Goal: Information Seeking & Learning: Learn about a topic

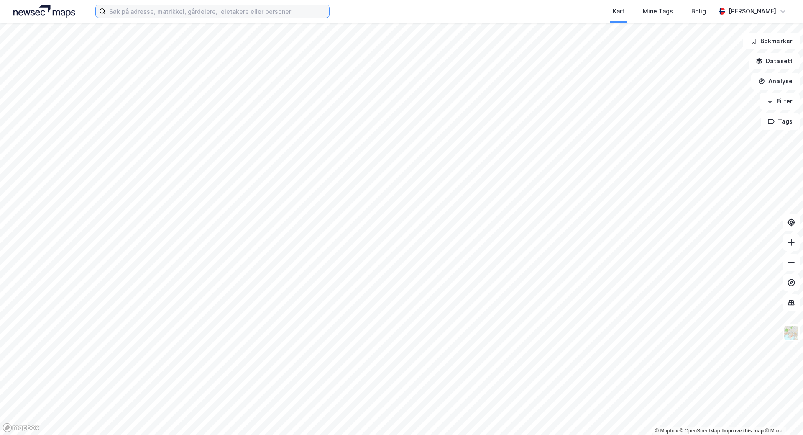
click at [257, 10] on input at bounding box center [217, 11] width 223 height 13
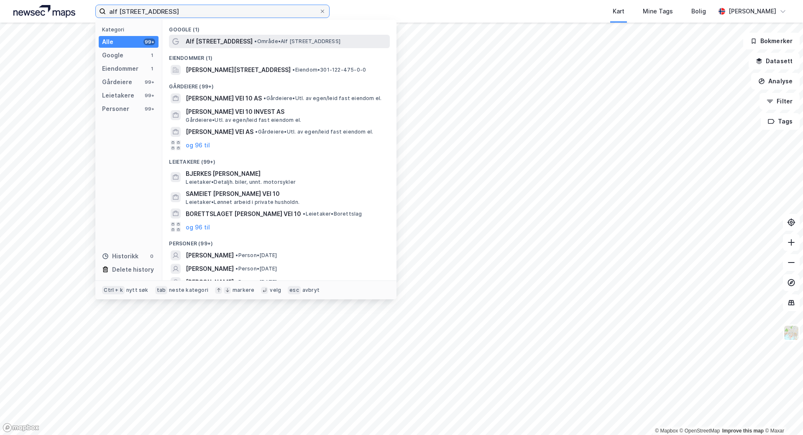
type input "alf [STREET_ADDRESS]"
click at [264, 45] on div "Alf [STREET_ADDRESS] • Område • [PERSON_NAME][STREET_ADDRESS]" at bounding box center [287, 41] width 202 height 10
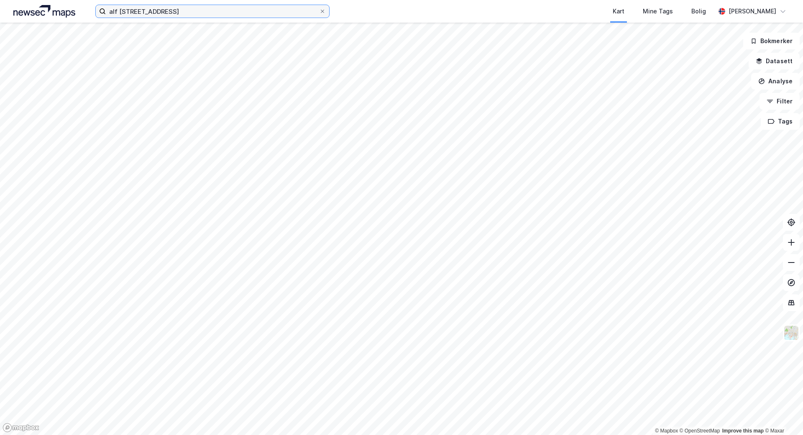
click at [197, 9] on input "alf [STREET_ADDRESS]" at bounding box center [212, 11] width 213 height 13
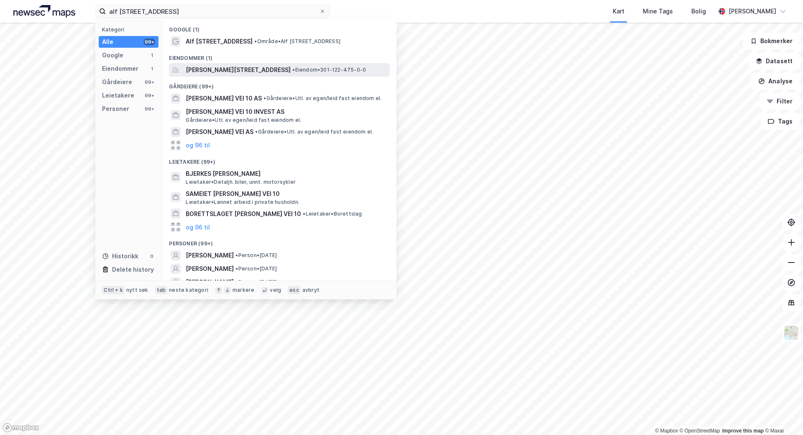
click at [229, 74] on span "[PERSON_NAME][STREET_ADDRESS]" at bounding box center [238, 70] width 105 height 10
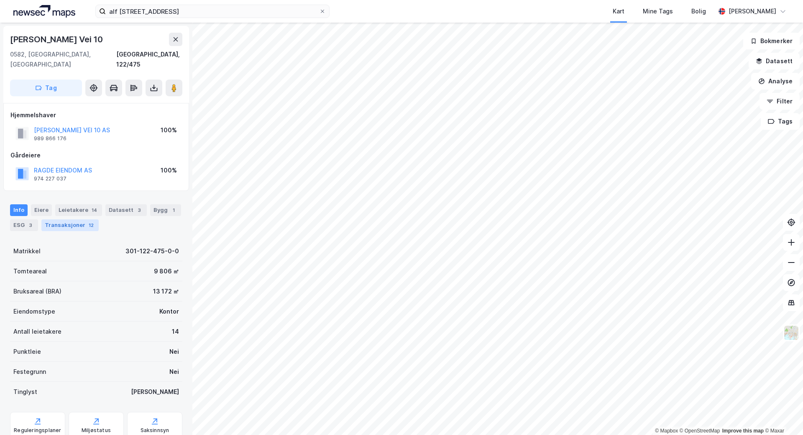
click at [78, 219] on div "Transaksjoner 12" at bounding box center [69, 225] width 57 height 12
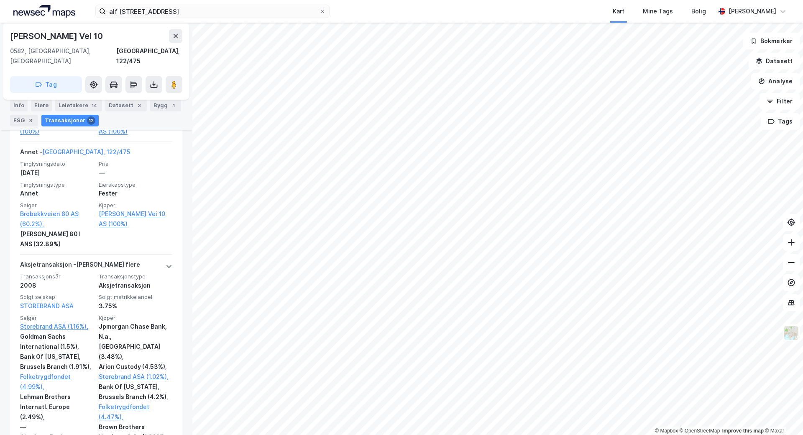
scroll to position [837, 0]
